Goal: Task Accomplishment & Management: Complete application form

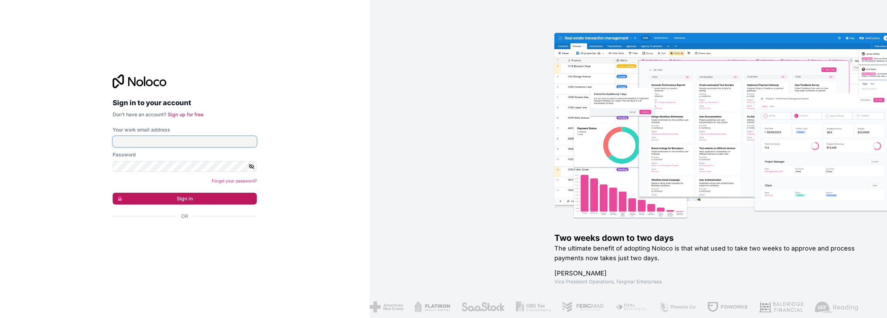
type input "**********"
click at [158, 201] on button "Sign in" at bounding box center [185, 199] width 144 height 12
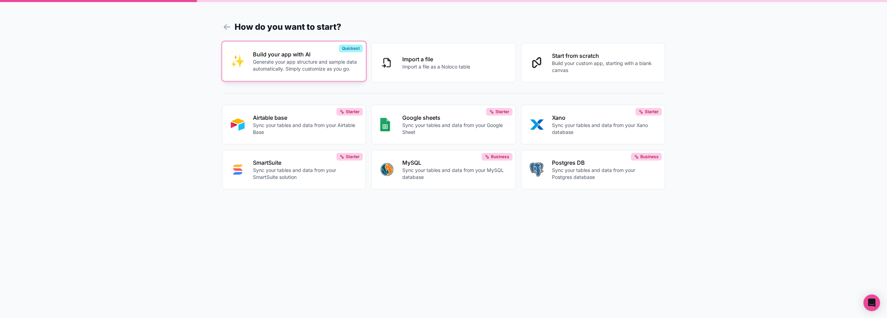
click at [342, 69] on p "Generate your app structure and sample data automatically. Simply customize as …" at bounding box center [305, 66] width 105 height 14
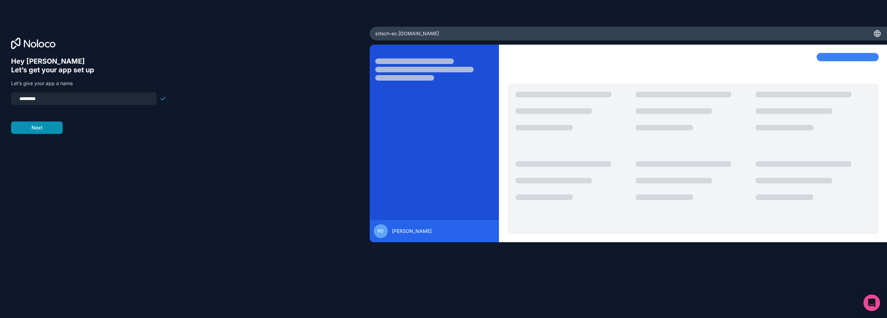
click at [46, 127] on button "Next" at bounding box center [37, 128] width 52 height 12
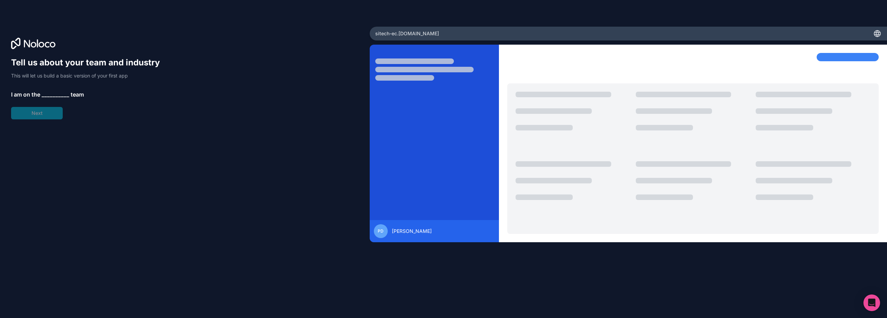
click at [55, 94] on span "__________" at bounding box center [56, 94] width 28 height 8
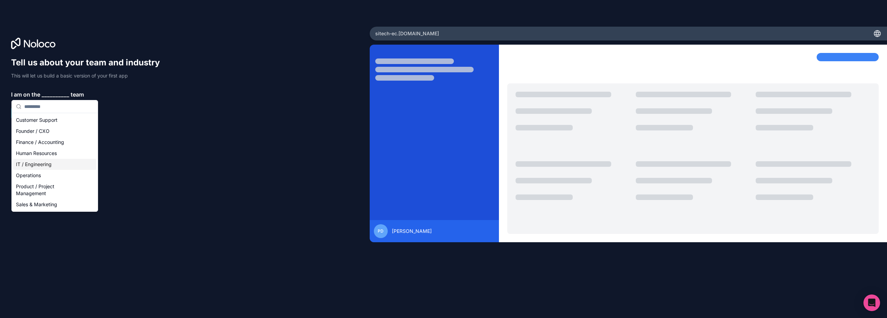
click at [60, 163] on div "IT / Engineering" at bounding box center [54, 164] width 83 height 11
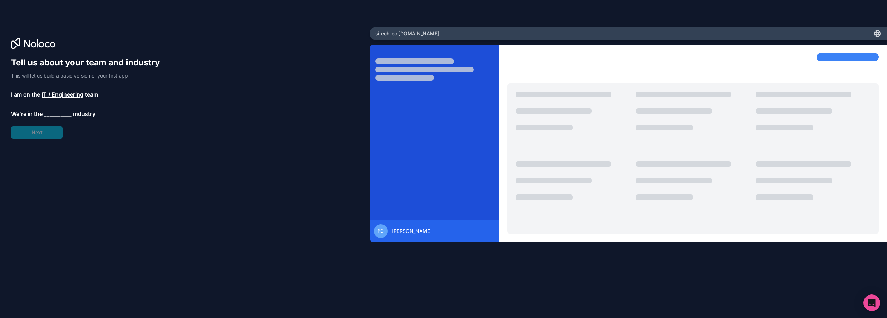
click at [57, 113] on span "__________" at bounding box center [58, 114] width 28 height 8
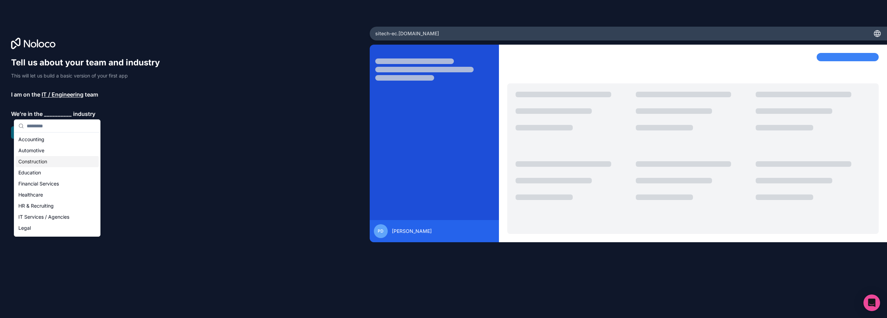
click at [61, 160] on div "Construction" at bounding box center [57, 161] width 83 height 11
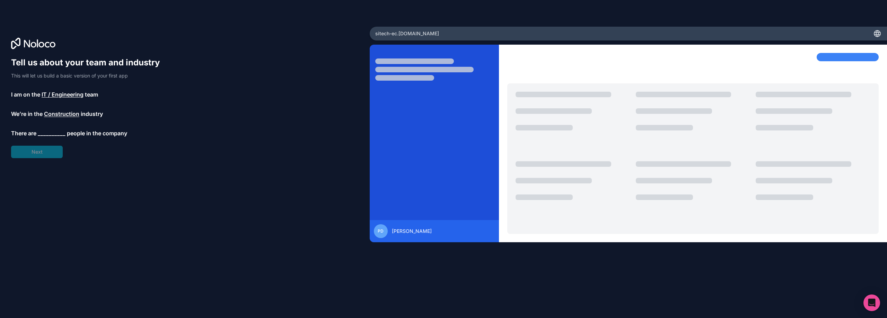
click at [49, 131] on span "__________" at bounding box center [52, 133] width 28 height 8
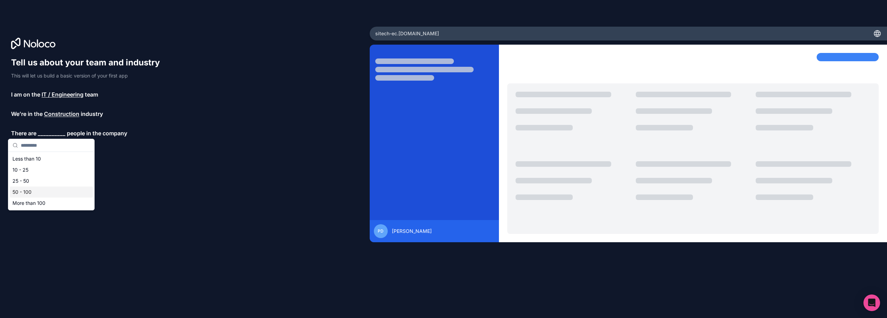
click at [52, 189] on div "50 - 100" at bounding box center [51, 192] width 83 height 11
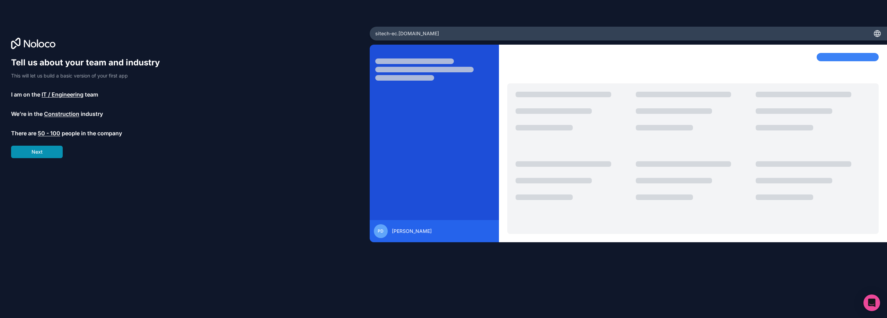
click at [45, 156] on button "Next" at bounding box center [37, 152] width 52 height 12
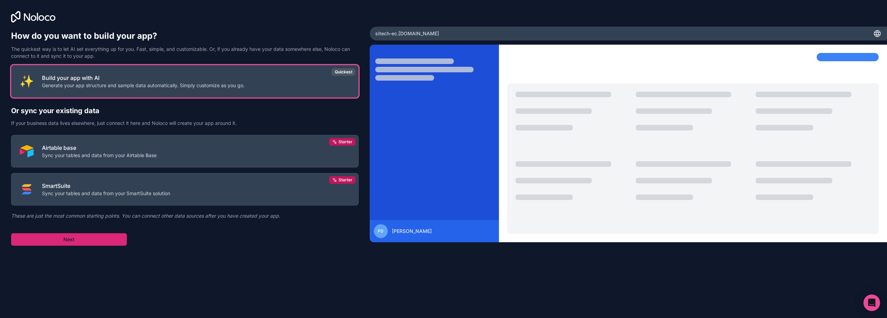
click at [83, 244] on button "Next" at bounding box center [69, 239] width 116 height 12
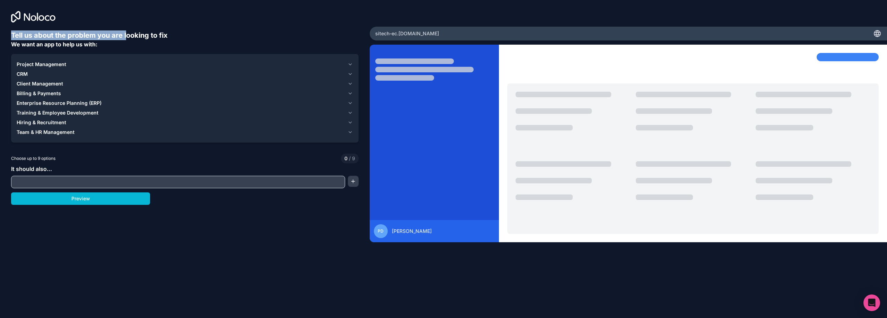
drag, startPoint x: 10, startPoint y: 33, endPoint x: 126, endPoint y: 33, distance: 116.0
click at [126, 33] on div "Tell us about the problem you are looking to fix We want an app to help us with…" at bounding box center [185, 132] width 370 height 265
click at [123, 48] on div "Tell us about the problem you are looking to fix We want an app to help us with:" at bounding box center [184, 39] width 347 height 18
click at [49, 102] on span "Enterprise Resource Planning (ERP)" at bounding box center [59, 103] width 85 height 7
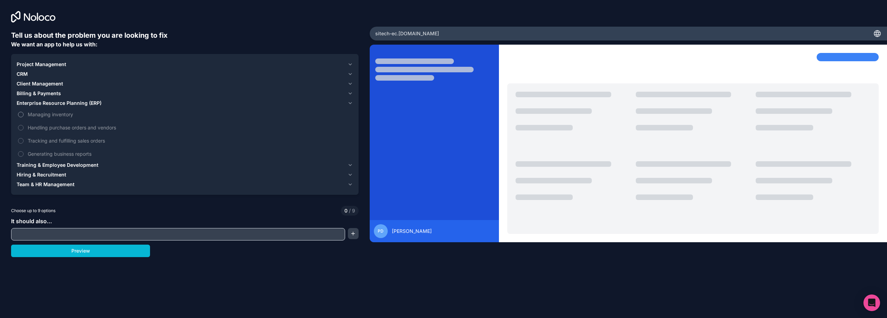
click at [50, 116] on span "Managing inventory" at bounding box center [190, 114] width 324 height 7
click at [24, 116] on button "Managing inventory" at bounding box center [21, 115] width 6 height 6
click at [48, 131] on label "Handling purchase orders and vendors" at bounding box center [185, 127] width 336 height 13
click at [24, 131] on button "Handling purchase orders and vendors" at bounding box center [21, 128] width 6 height 6
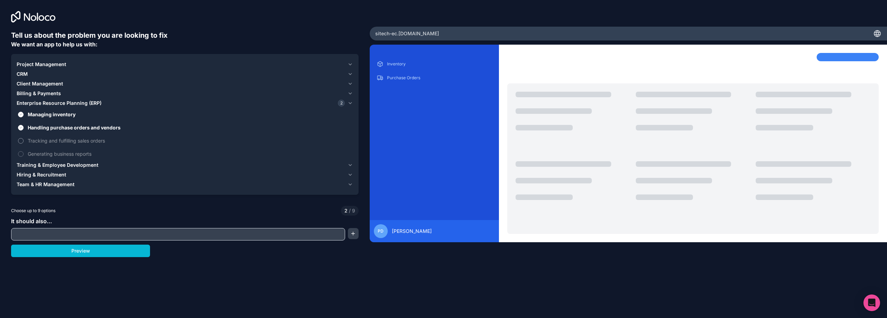
click at [49, 142] on span "Tracking and fulfilling sales orders" at bounding box center [190, 140] width 324 height 7
click at [24, 142] on button "Tracking and fulfilling sales orders" at bounding box center [21, 141] width 6 height 6
click at [52, 153] on span "Generating business reports" at bounding box center [190, 153] width 324 height 7
click at [24, 153] on button "Generating business reports" at bounding box center [21, 154] width 6 height 6
click at [29, 65] on span "Project Management" at bounding box center [42, 64] width 50 height 7
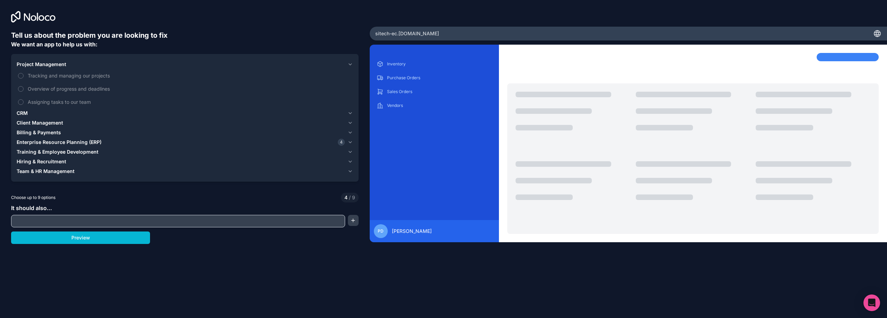
click at [30, 65] on span "Project Management" at bounding box center [42, 64] width 50 height 7
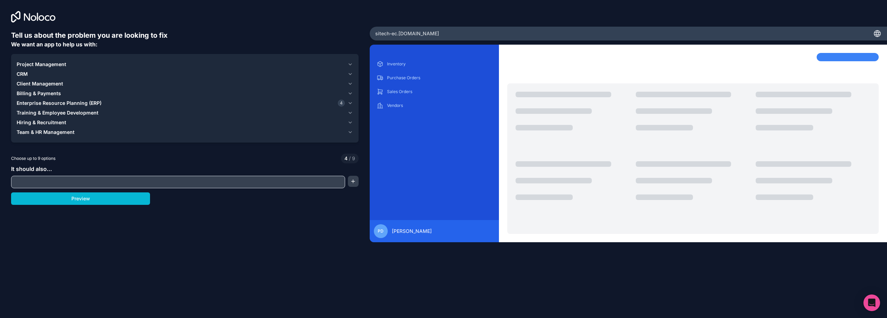
click at [28, 73] on div "CRM" at bounding box center [181, 74] width 328 height 7
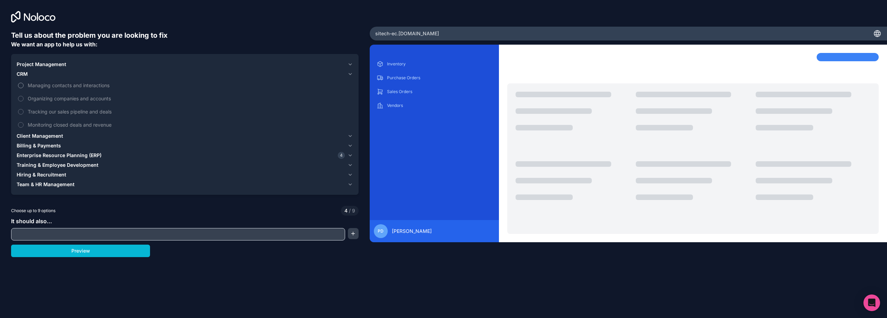
click at [69, 87] on span "Managing contacts and interactions" at bounding box center [190, 85] width 324 height 7
click at [24, 87] on button "Managing contacts and interactions" at bounding box center [21, 86] width 6 height 6
click at [65, 98] on span "Organizing companies and accounts" at bounding box center [190, 98] width 324 height 7
click at [24, 98] on button "Organizing companies and accounts" at bounding box center [21, 99] width 6 height 6
click at [63, 113] on span "Tracking our sales pipeline and deals" at bounding box center [190, 111] width 324 height 7
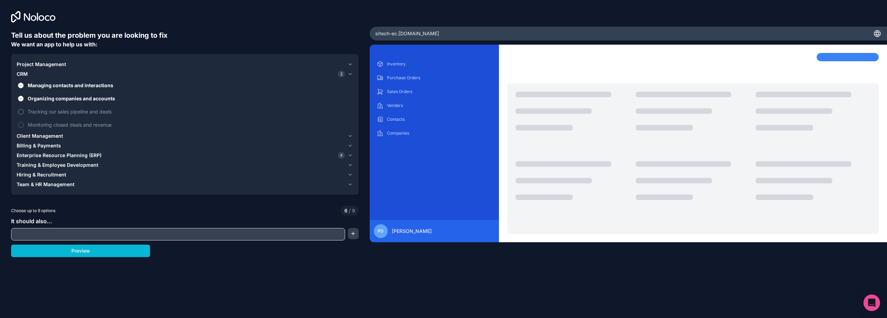
click at [24, 113] on button "Tracking our sales pipeline and deals" at bounding box center [21, 112] width 6 height 6
click at [64, 126] on span "Monitoring closed deals and revenue" at bounding box center [190, 124] width 324 height 7
click at [24, 126] on button "Monitoring closed deals and revenue" at bounding box center [21, 125] width 6 height 6
click at [34, 64] on span "Project Management" at bounding box center [42, 64] width 50 height 7
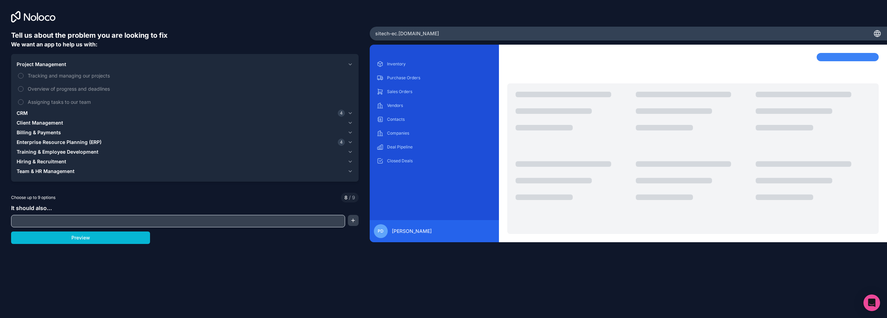
click at [36, 124] on span "Client Management" at bounding box center [40, 123] width 46 height 7
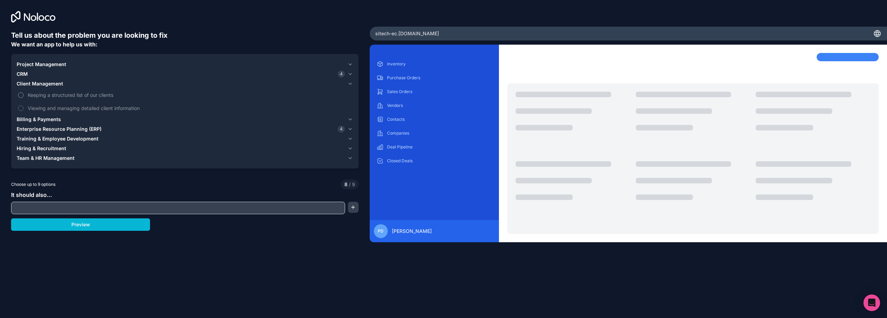
click at [43, 96] on span "Keeping a structured list of our clients" at bounding box center [190, 94] width 324 height 7
click at [24, 96] on button "Keeping a structured list of our clients" at bounding box center [21, 95] width 6 height 6
click at [45, 111] on span "Viewing and managing detailed client information" at bounding box center [190, 108] width 324 height 7
click at [36, 108] on span "Viewing and managing detailed client information" at bounding box center [190, 108] width 324 height 7
click at [123, 107] on span "Viewing and managing detailed client information" at bounding box center [190, 108] width 324 height 7
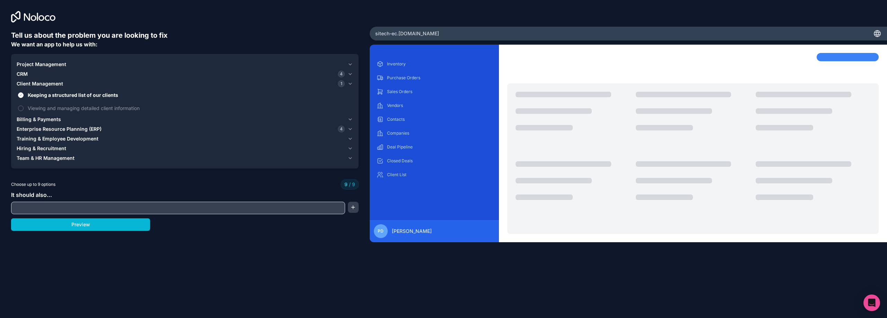
click at [60, 120] on span "Billing & Payments" at bounding box center [39, 119] width 44 height 7
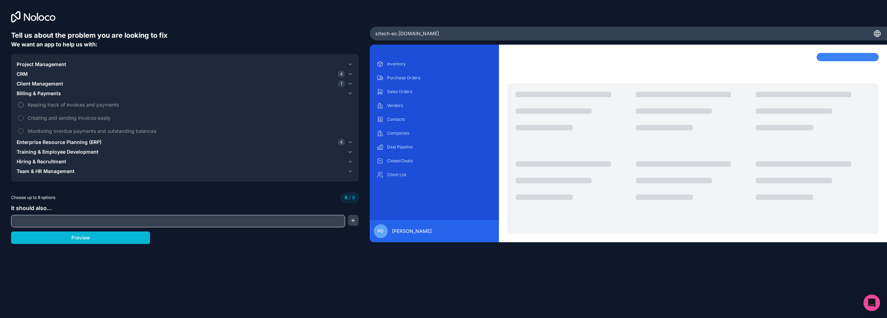
click at [63, 104] on span "Keeping track of invoices and payments" at bounding box center [190, 104] width 324 height 7
click at [61, 120] on span "Creating and sending invoices easily" at bounding box center [190, 117] width 324 height 7
click at [60, 130] on span "Monitoring overdue payments and outstanding balances" at bounding box center [190, 130] width 324 height 7
click at [62, 143] on span "Enterprise Resource Planning (ERP)" at bounding box center [59, 142] width 85 height 7
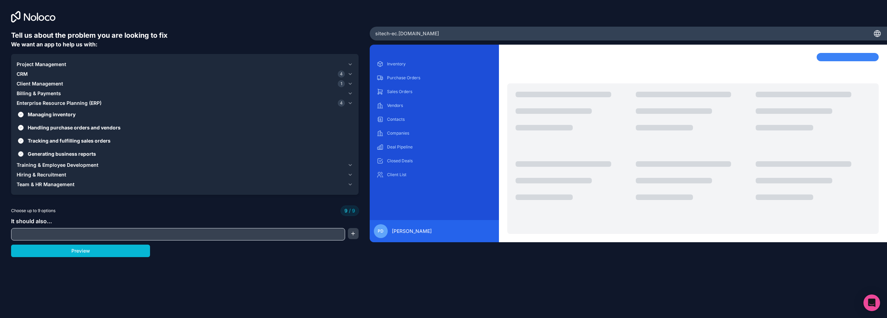
click at [60, 156] on span "Generating business reports" at bounding box center [190, 153] width 324 height 7
click at [24, 156] on button "Generating business reports" at bounding box center [21, 154] width 6 height 6
click at [56, 144] on label "Tracking and fulfilling sales orders" at bounding box center [185, 140] width 336 height 13
click at [24, 144] on button "Tracking and fulfilling sales orders" at bounding box center [21, 141] width 6 height 6
click at [56, 143] on span "Tracking and fulfilling sales orders" at bounding box center [190, 140] width 324 height 7
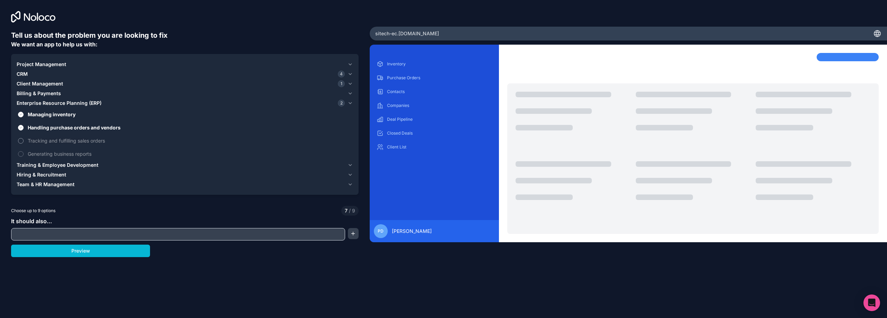
click at [24, 143] on button "Tracking and fulfilling sales orders" at bounding box center [21, 141] width 6 height 6
click at [56, 154] on span "Generating business reports" at bounding box center [190, 153] width 324 height 7
click at [24, 154] on button "Generating business reports" at bounding box center [21, 154] width 6 height 6
click at [58, 168] on span "Training & Employee Development" at bounding box center [58, 165] width 82 height 7
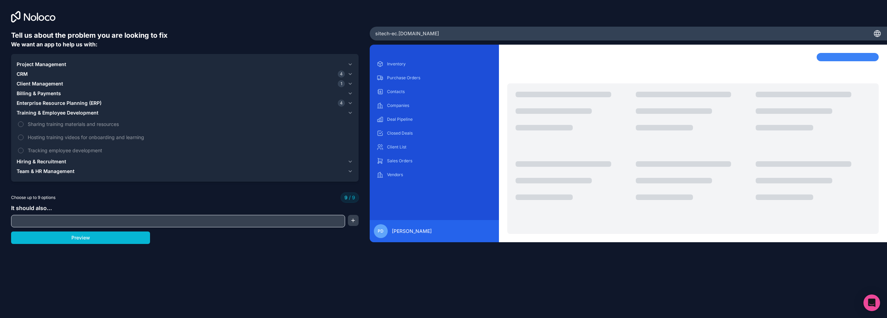
click at [23, 71] on span "CRM" at bounding box center [22, 74] width 11 height 7
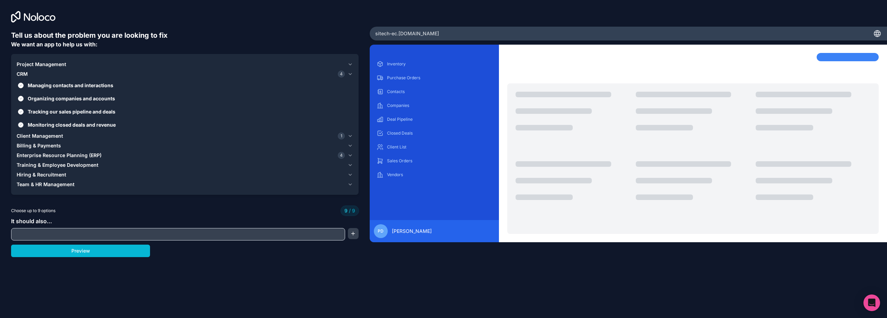
click at [39, 126] on span "Monitoring closed deals and revenue" at bounding box center [190, 124] width 324 height 7
click at [24, 126] on button "Monitoring closed deals and revenue" at bounding box center [21, 125] width 6 height 6
click at [39, 126] on span "Monitoring closed deals and revenue" at bounding box center [190, 124] width 324 height 7
click at [24, 126] on button "Monitoring closed deals and revenue" at bounding box center [21, 125] width 6 height 6
click at [42, 139] on span "Client Management" at bounding box center [40, 136] width 46 height 7
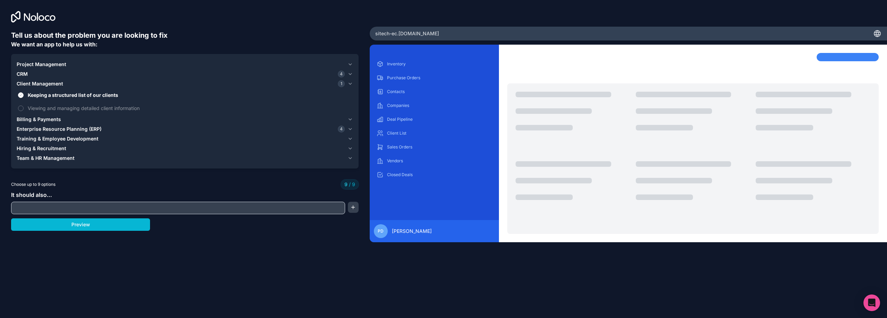
click at [37, 117] on span "Billing & Payments" at bounding box center [39, 119] width 44 height 7
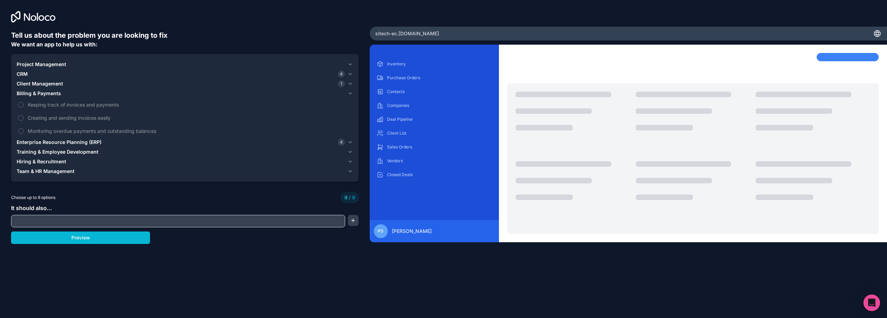
click at [45, 139] on button "Enterprise Resource Planning (ERP) 4" at bounding box center [185, 143] width 336 height 10
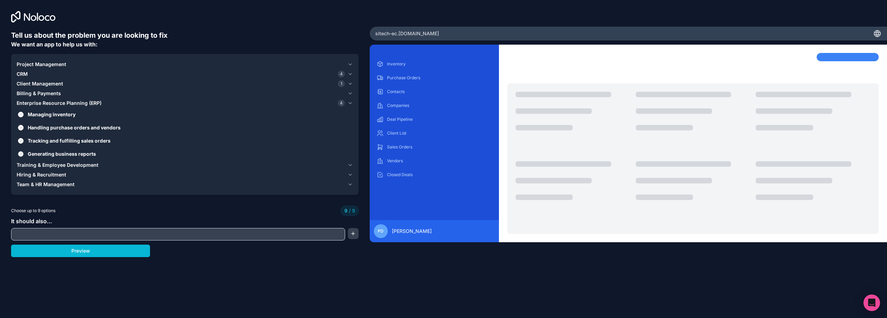
click at [45, 151] on span "Generating business reports" at bounding box center [190, 153] width 324 height 7
click at [24, 151] on button "Generating business reports" at bounding box center [21, 154] width 6 height 6
click at [39, 82] on span "Client Management" at bounding box center [40, 83] width 46 height 7
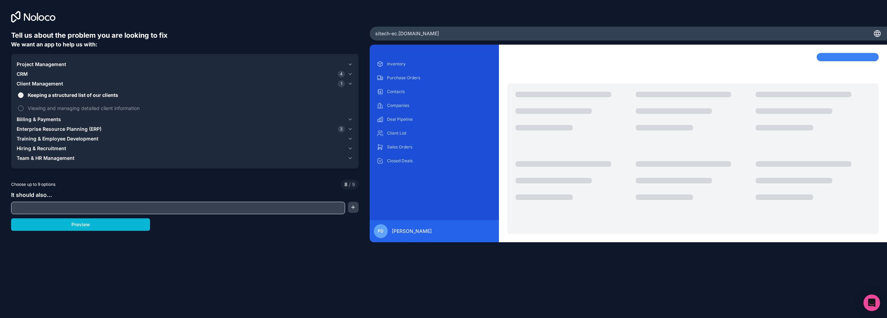
click at [39, 106] on span "Viewing and managing detailed client information" at bounding box center [190, 108] width 324 height 7
click at [24, 106] on button "Viewing and managing detailed client information" at bounding box center [21, 109] width 6 height 6
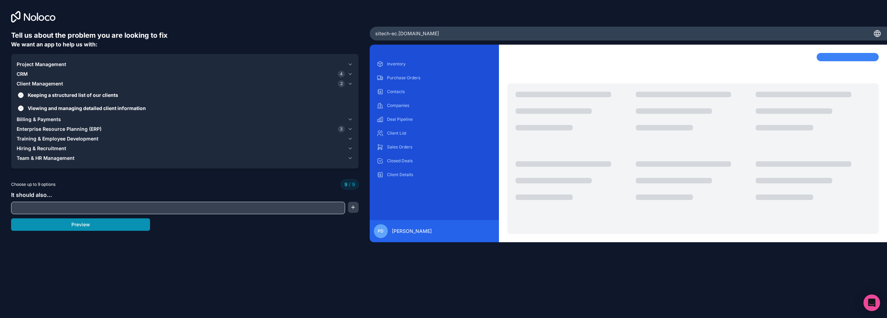
click at [76, 224] on button "Preview" at bounding box center [80, 225] width 139 height 12
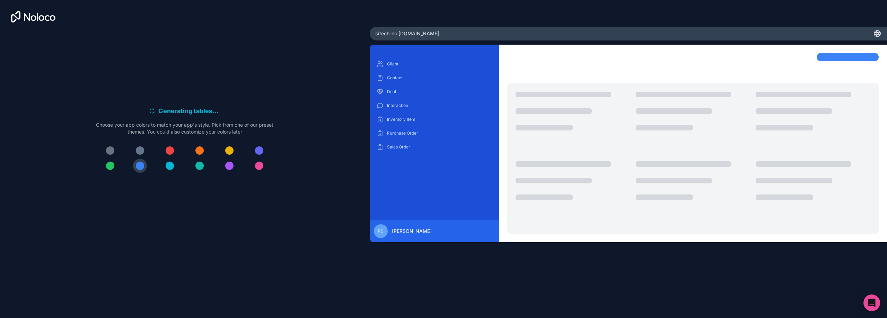
click at [198, 150] on div at bounding box center [199, 151] width 8 height 8
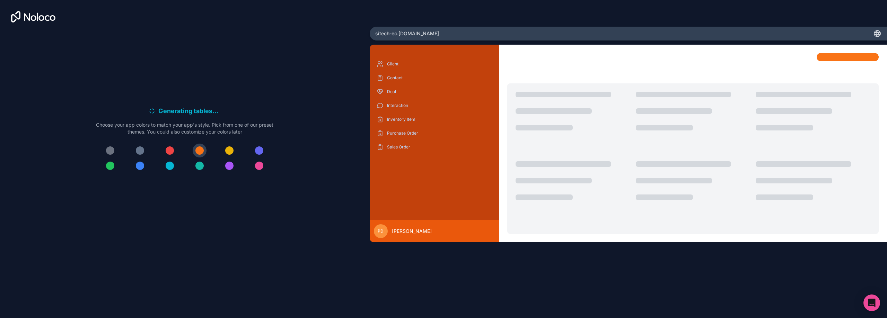
click at [229, 151] on div at bounding box center [229, 151] width 8 height 8
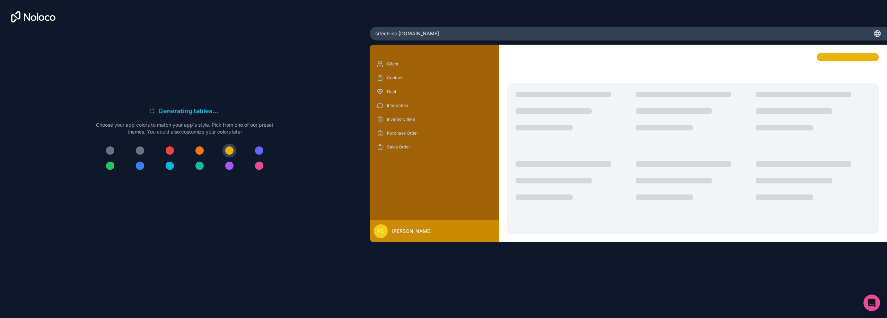
click at [170, 165] on div at bounding box center [170, 166] width 8 height 8
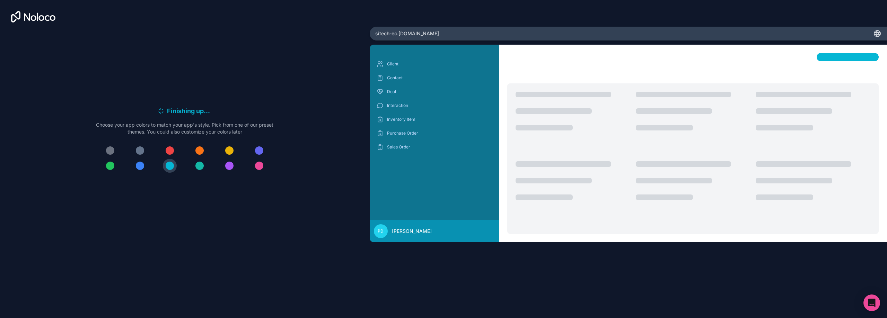
click at [299, 66] on div "Finishing up . . . Meanwhile, let's personalize it! Choose your app colors to m…" at bounding box center [184, 142] width 347 height 224
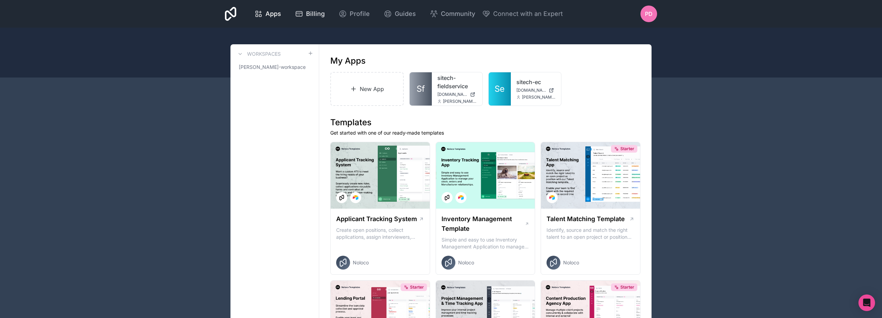
click at [311, 13] on span "Billing" at bounding box center [315, 14] width 19 height 10
